Goal: Check status: Check status

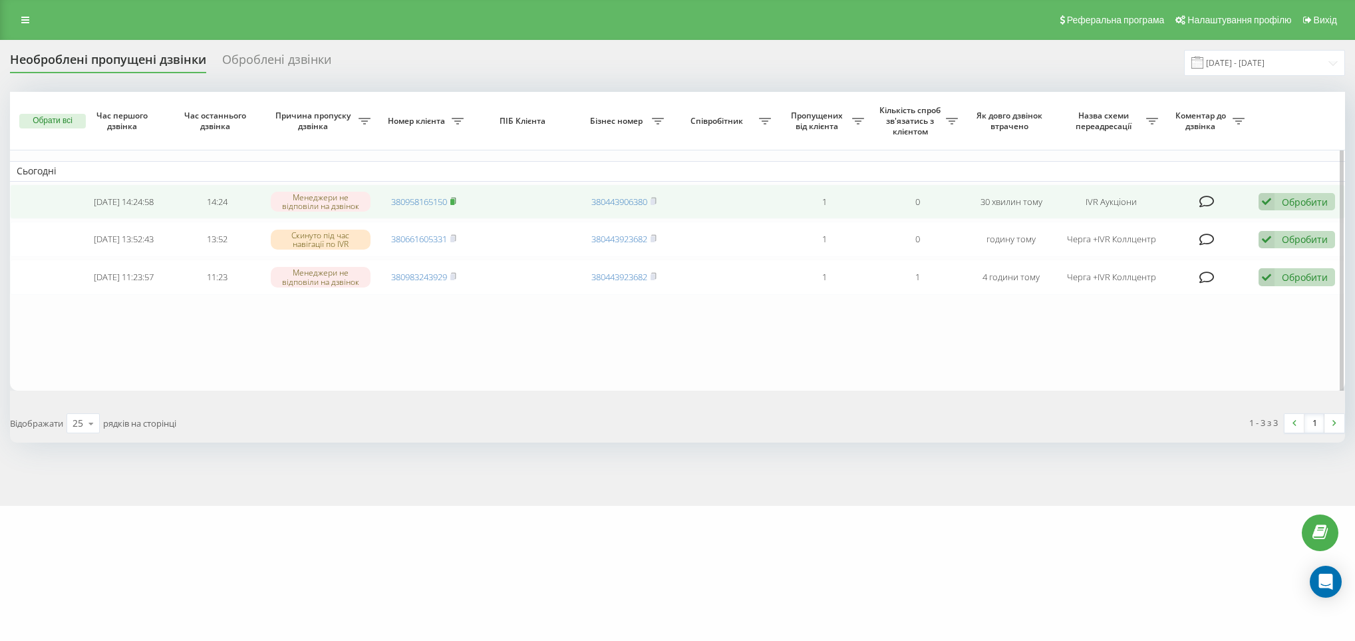
click at [456, 200] on icon at bounding box center [453, 201] width 6 height 8
click at [453, 202] on rect at bounding box center [452, 202] width 4 height 6
click at [456, 198] on icon at bounding box center [454, 200] width 5 height 6
